Goal: Browse casually: Explore the website without a specific task or goal

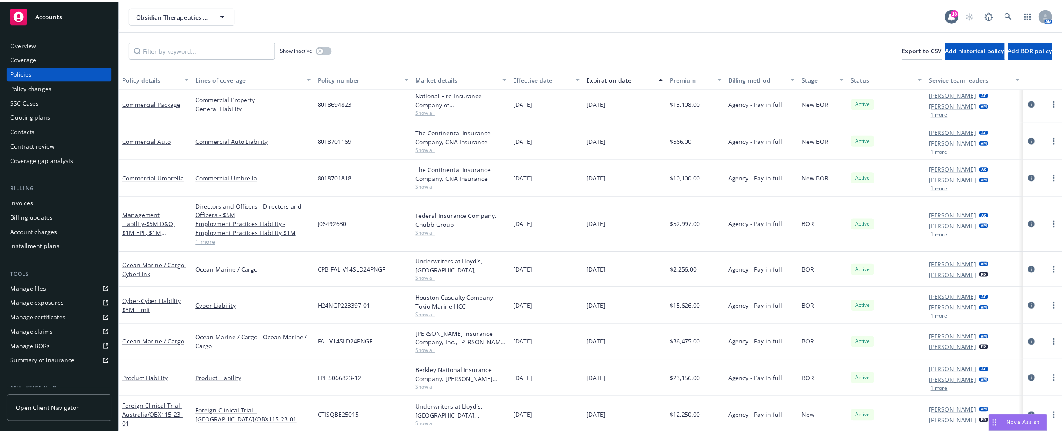
scroll to position [4, 0]
